Goal: Check status: Check status

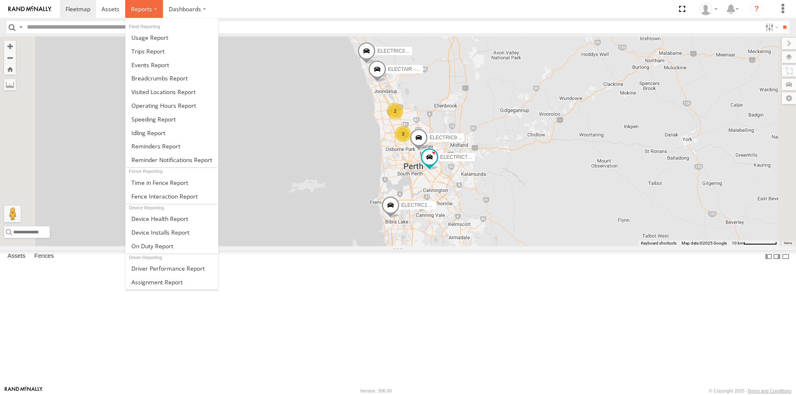
click at [138, 9] on span at bounding box center [141, 9] width 21 height 8
click at [149, 80] on span at bounding box center [159, 78] width 56 height 8
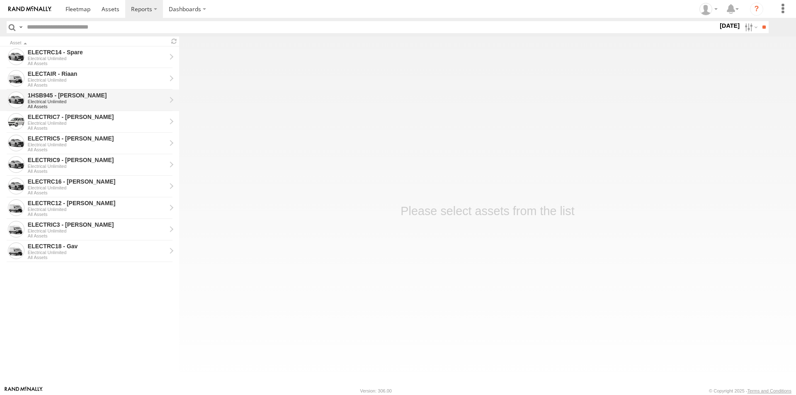
click at [49, 101] on div "Electrical Unlimited" at bounding box center [97, 101] width 138 height 5
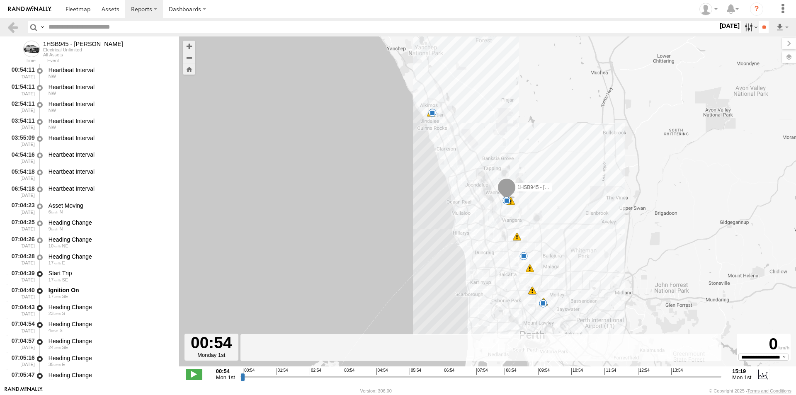
click at [742, 24] on label at bounding box center [750, 27] width 18 height 12
click at [0, 0] on label at bounding box center [0, 0] width 0 height 0
click at [761, 27] on input "**" at bounding box center [764, 27] width 10 height 12
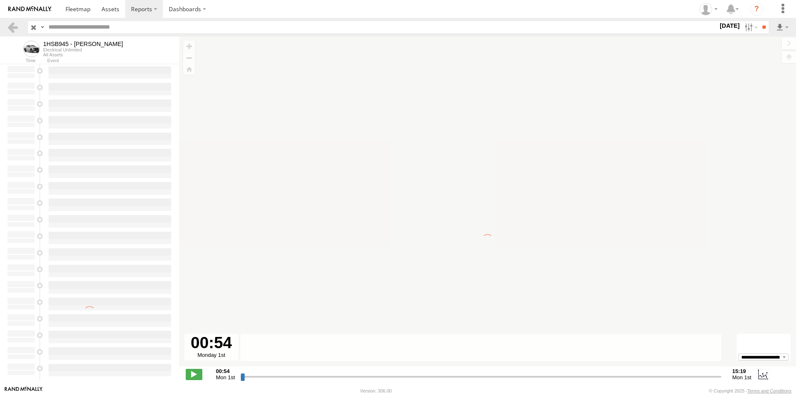
type input "**********"
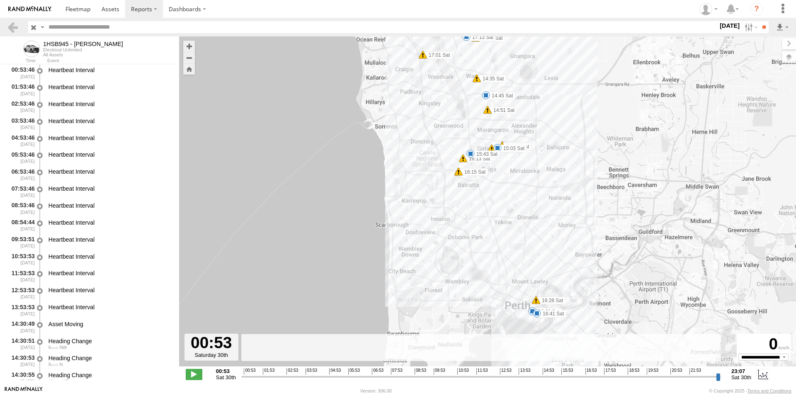
drag, startPoint x: 436, startPoint y: 204, endPoint x: 426, endPoint y: 172, distance: 33.7
click at [426, 172] on div "1HSB945 - Ben 14:32 Sat 14:35 Sat 14:45 Sat 15:03 Sat 15:43 Sat 16:15 Sat 16:15…" at bounding box center [487, 205] width 617 height 339
click at [537, 313] on span at bounding box center [537, 313] width 8 height 8
click at [529, 312] on span at bounding box center [532, 311] width 8 height 8
click at [499, 294] on div "East Perth" at bounding box center [536, 293] width 74 height 5
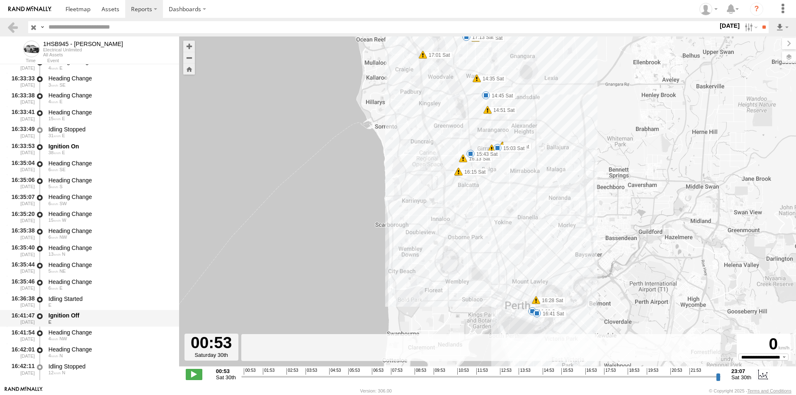
scroll to position [3524, 0]
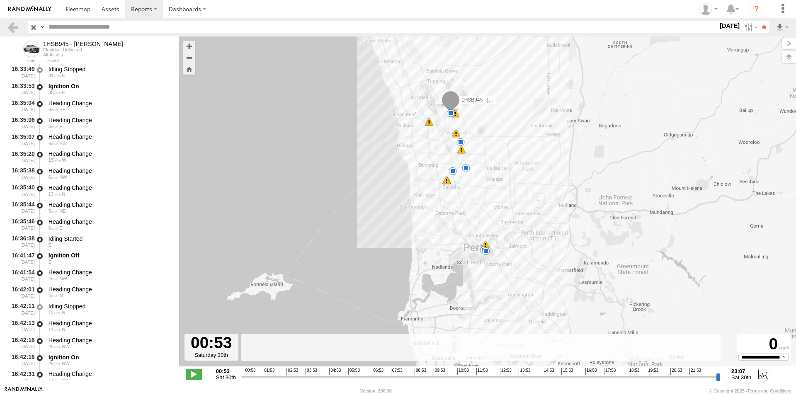
click at [460, 142] on span at bounding box center [460, 142] width 8 height 8
click at [467, 170] on span at bounding box center [466, 168] width 8 height 8
click at [453, 172] on span at bounding box center [453, 171] width 8 height 8
click at [486, 256] on div "1HSB945 - Ben 14:32 Sat 14:35 Sat 14:45 Sat 15:03 Sat 15:43 Sat 16:15 Sat 16:15…" at bounding box center [487, 205] width 617 height 339
click at [465, 170] on span at bounding box center [466, 168] width 8 height 8
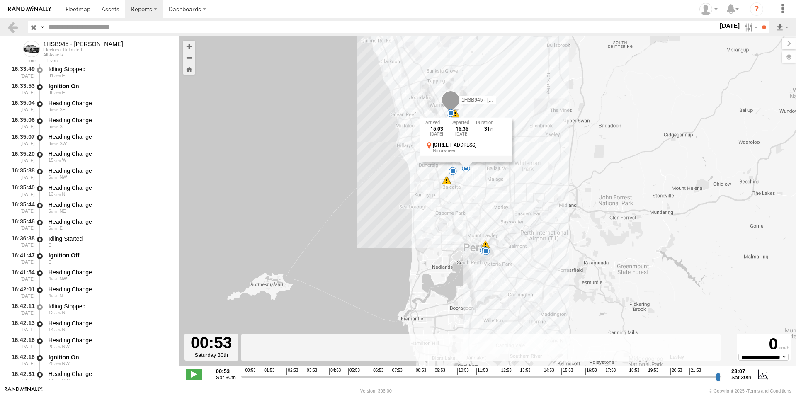
click at [449, 148] on div "Girrawheen" at bounding box center [470, 150] width 74 height 5
click at [467, 168] on span at bounding box center [466, 168] width 8 height 8
click at [452, 171] on span at bounding box center [453, 171] width 8 height 8
click at [659, 189] on div "1HSB945 - Ben 14:32 Sat 14:35 Sat 14:45 Sat 15:03 Sat 15:43 Sat 16:15 Sat 16:15…" at bounding box center [487, 205] width 617 height 339
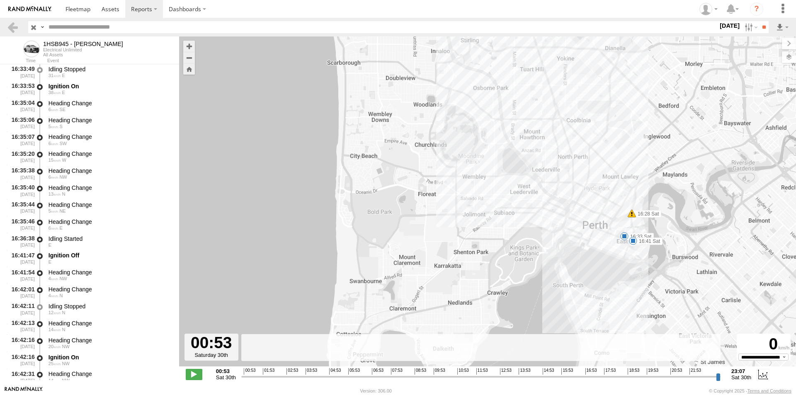
drag, startPoint x: 680, startPoint y: 235, endPoint x: 479, endPoint y: 282, distance: 206.1
click at [479, 282] on div "1HSB945 - Ben 14:32 Sat 14:35 Sat 14:45 Sat 15:03 Sat 15:43 Sat 16:15 Sat 16:15…" at bounding box center [487, 205] width 617 height 339
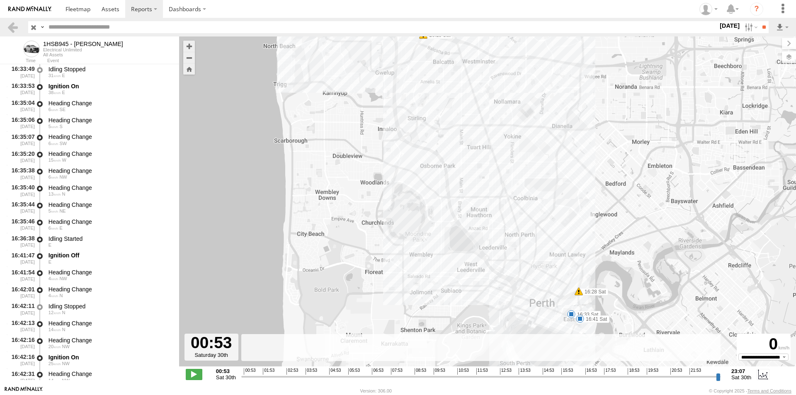
drag, startPoint x: 486, startPoint y: 199, endPoint x: 431, endPoint y: 280, distance: 98.2
click at [431, 280] on div "1HSB945 - Ben 14:32 Sat 14:35 Sat 14:45 Sat 15:03 Sat 15:43 Sat 16:15 Sat 16:15…" at bounding box center [487, 205] width 617 height 339
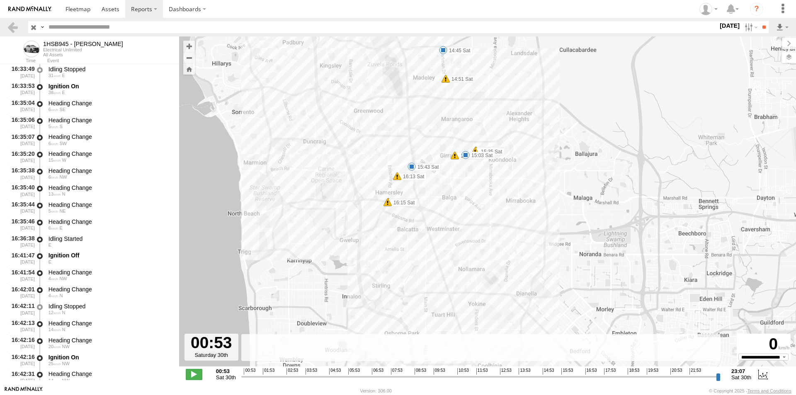
drag, startPoint x: 353, startPoint y: 153, endPoint x: 318, endPoint y: 320, distance: 171.1
click at [318, 320] on div "1HSB945 - Ben 14:32 Sat 14:35 Sat 14:45 Sat 15:03 Sat 15:43 Sat 16:15 Sat 16:15…" at bounding box center [487, 205] width 617 height 339
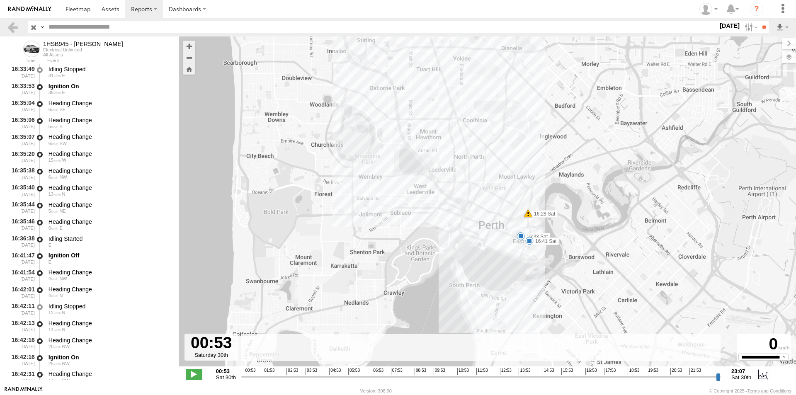
drag, startPoint x: 294, startPoint y: 281, endPoint x: 279, endPoint y: 34, distance: 246.7
click at [279, 34] on body "?" at bounding box center [398, 197] width 796 height 395
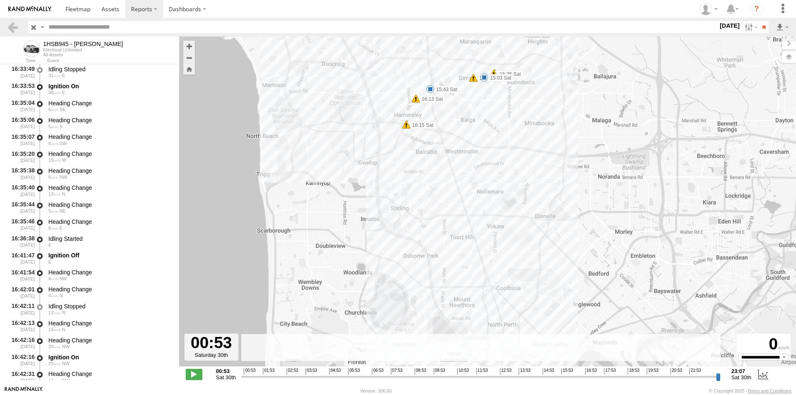
drag, startPoint x: 323, startPoint y: 114, endPoint x: 356, endPoint y: 352, distance: 239.8
click at [356, 352] on div "← Move left → Move right ↑ Move up ↓ Move down + Zoom in - Zoom out Home Jump l…" at bounding box center [487, 210] width 617 height 349
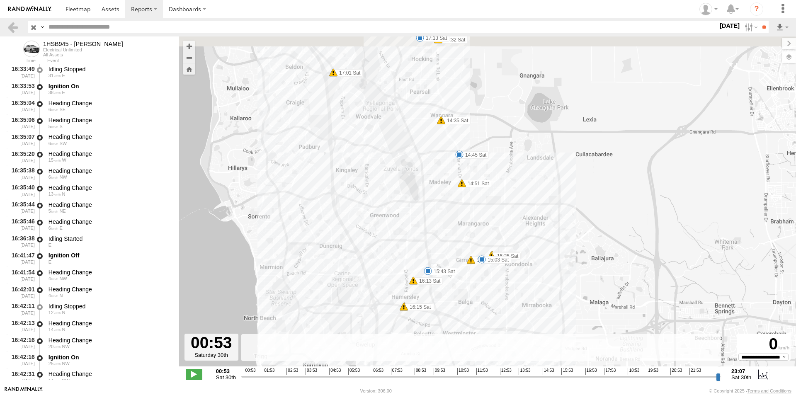
drag, startPoint x: 529, startPoint y: 202, endPoint x: 528, endPoint y: 323, distance: 121.0
click at [528, 323] on div "1HSB945 - Ben 14:32 Sat 14:35 Sat 14:45 Sat 15:03 Sat 15:43 Sat 16:15 Sat 16:15…" at bounding box center [487, 205] width 617 height 339
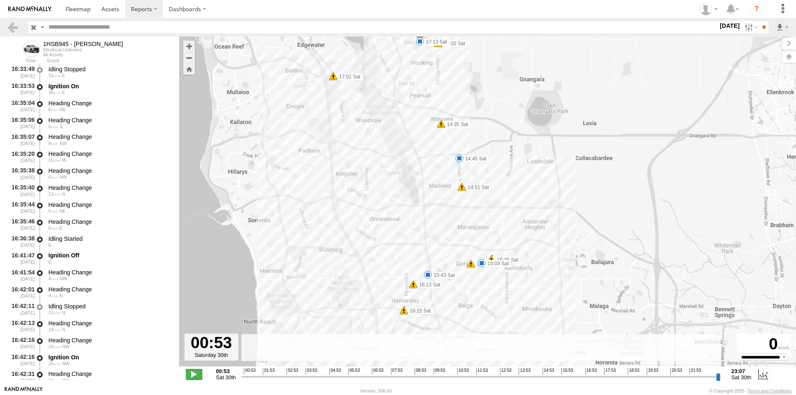
click at [459, 156] on span at bounding box center [459, 158] width 8 height 8
